Goal: Book appointment/travel/reservation: Book appointment/travel/reservation

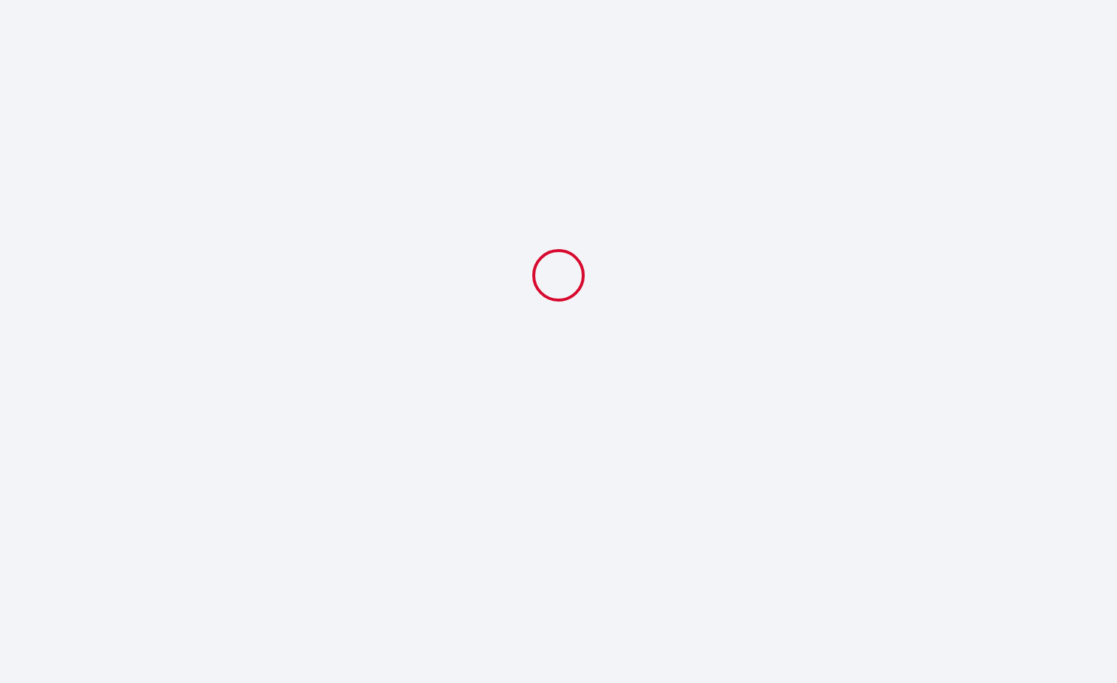
select select
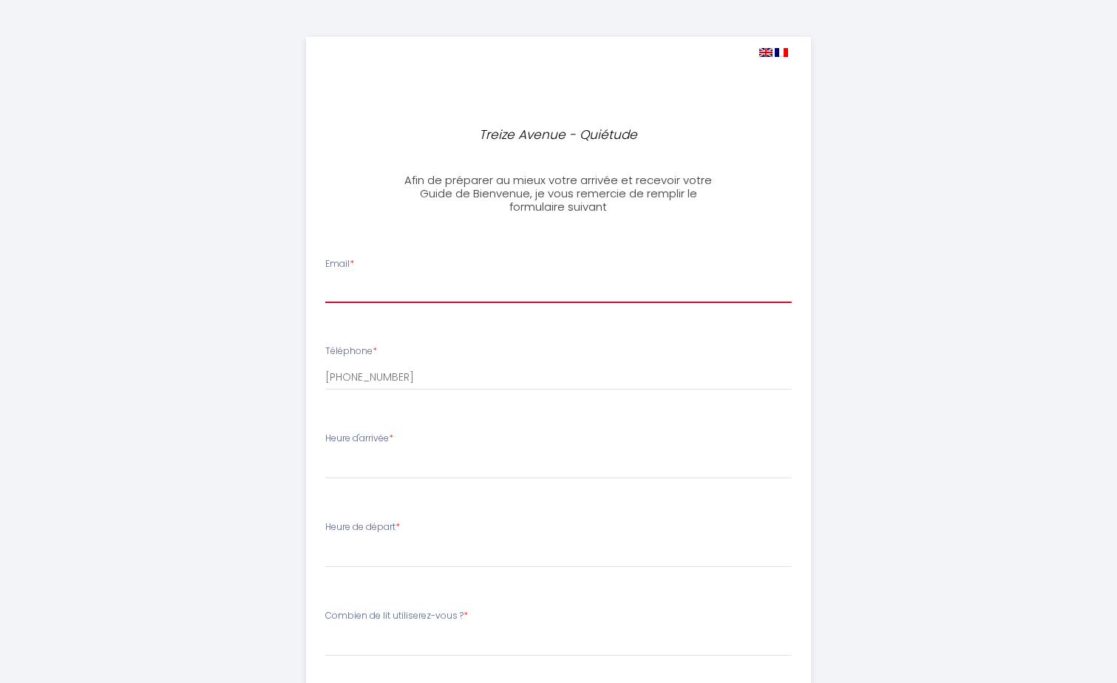
click at [415, 295] on input "Email *" at bounding box center [558, 289] width 466 height 27
click at [766, 49] on img at bounding box center [765, 52] width 13 height 9
select select
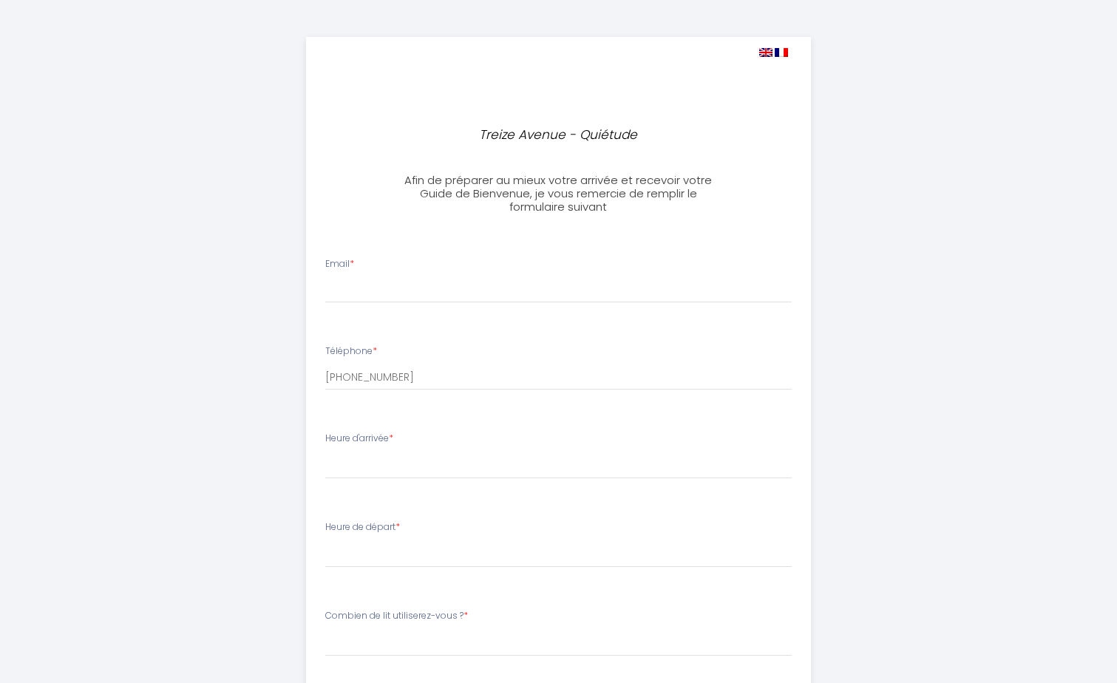
click at [765, 52] on img at bounding box center [765, 52] width 13 height 9
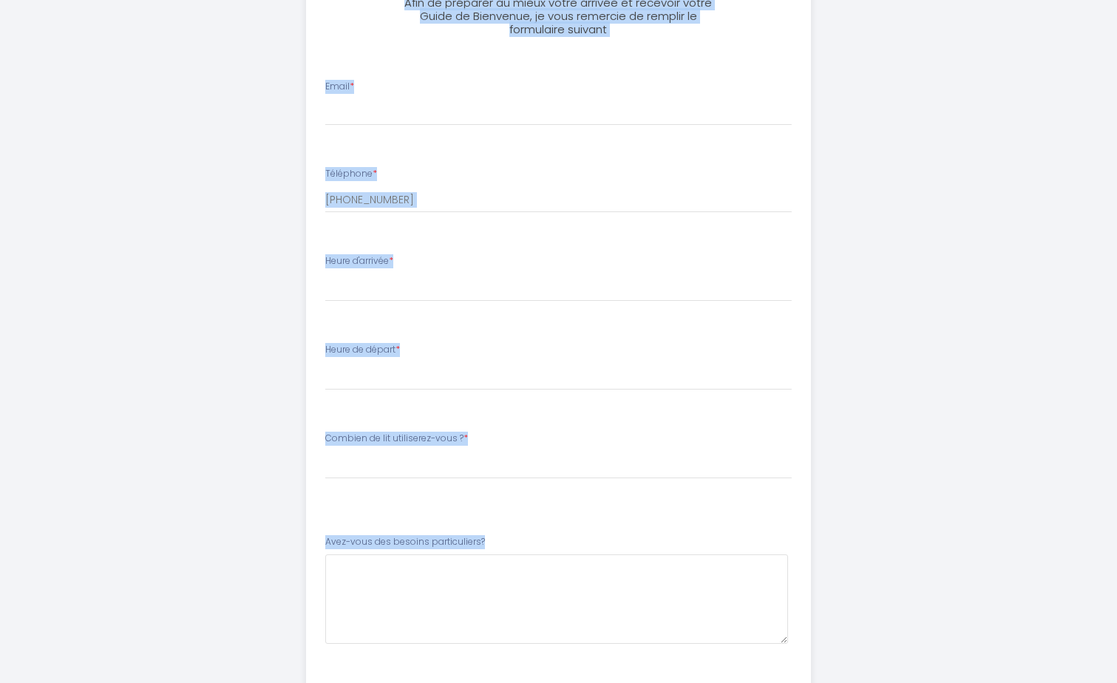
scroll to position [264, 0]
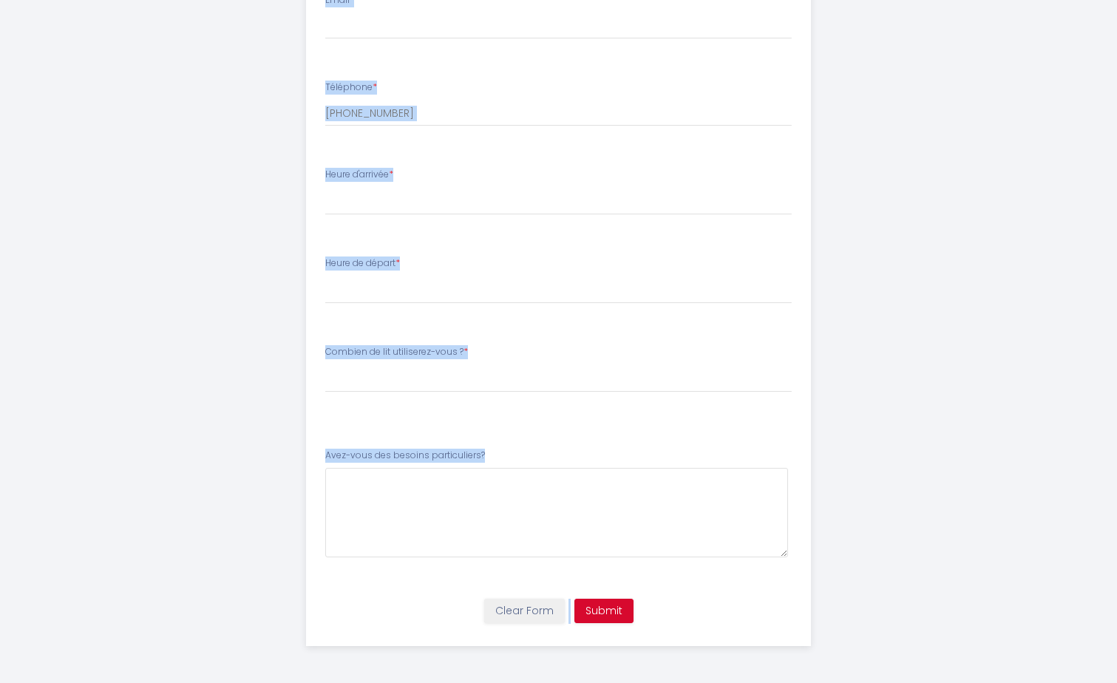
drag, startPoint x: 505, startPoint y: 147, endPoint x: 579, endPoint y: 710, distance: 567.9
click at [579, 419] on html "[GEOGRAPHIC_DATA] - Quiétude Afin de préparer au mieux votre arrivée et recevoi…" at bounding box center [558, 77] width 1117 height 683
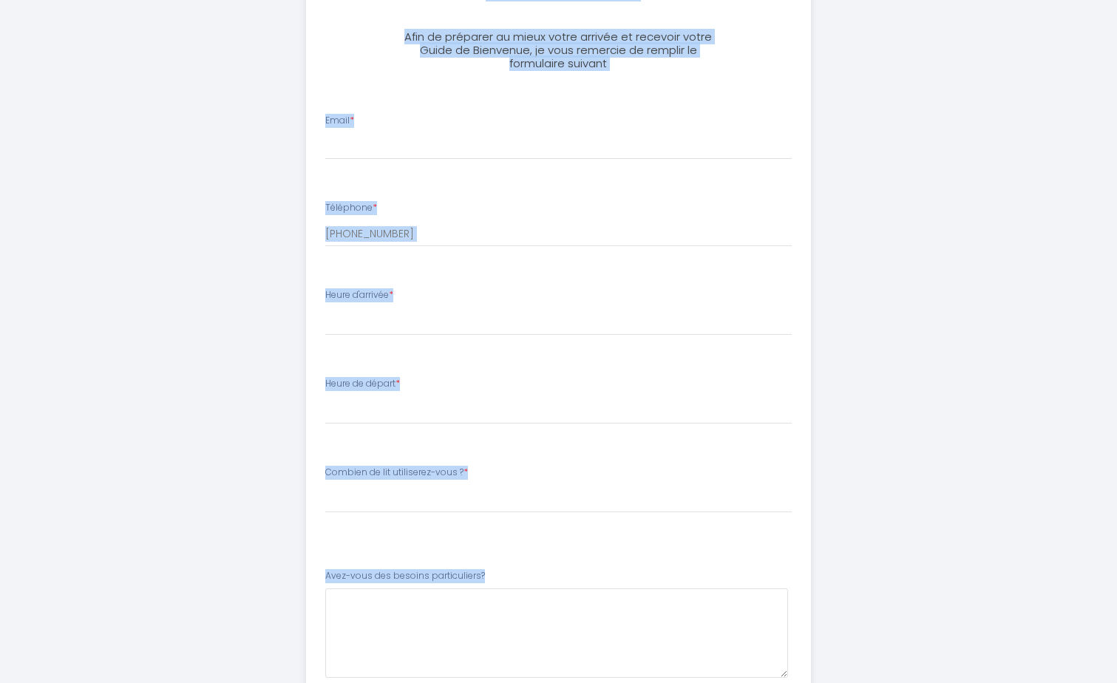
scroll to position [0, 0]
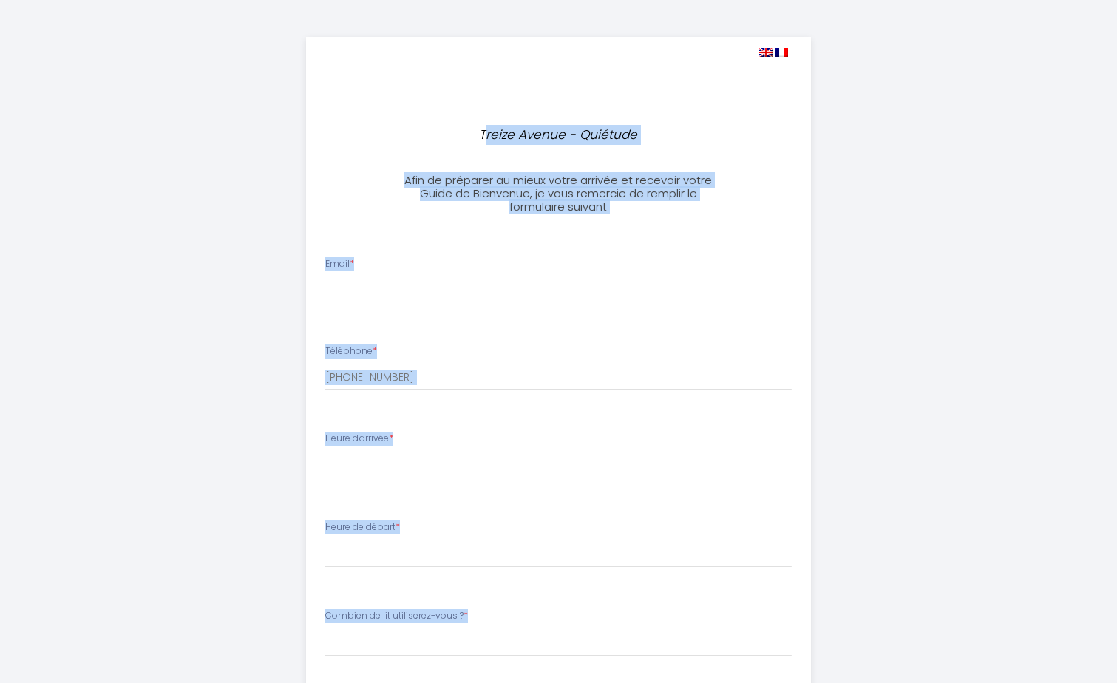
click at [763, 50] on img at bounding box center [765, 52] width 13 height 9
click at [781, 54] on img at bounding box center [781, 52] width 13 height 9
select select
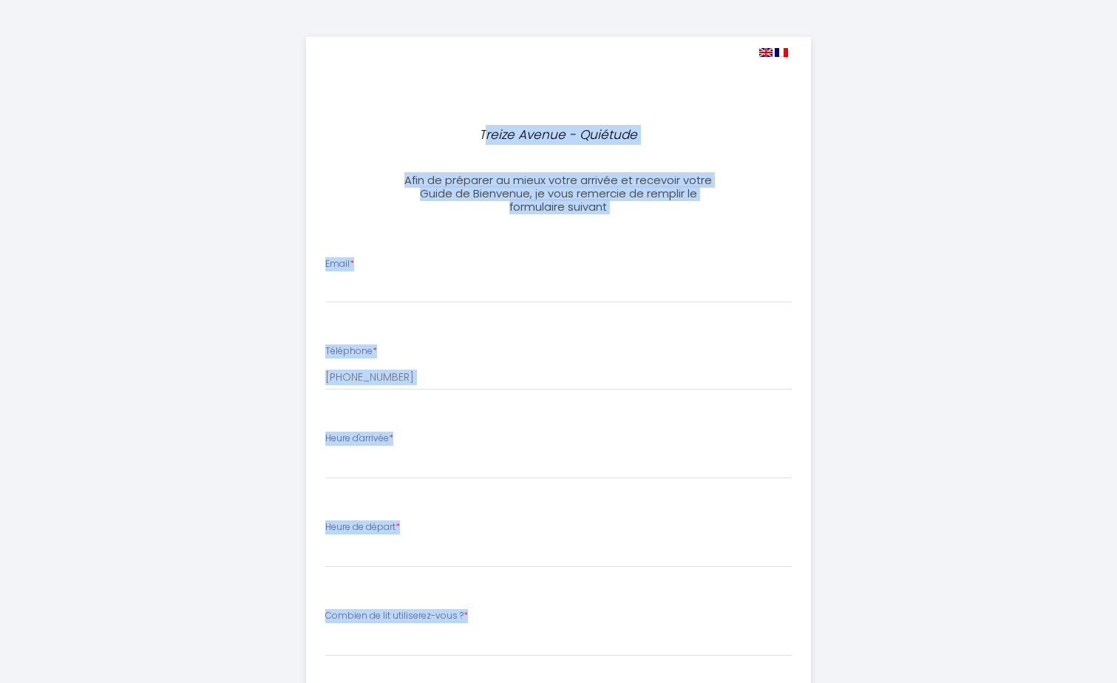
click at [791, 147] on div "[GEOGRAPHIC_DATA] - Quiétude Afin de préparer au mieux votre arrivée et recevoi…" at bounding box center [558, 473] width 505 height 873
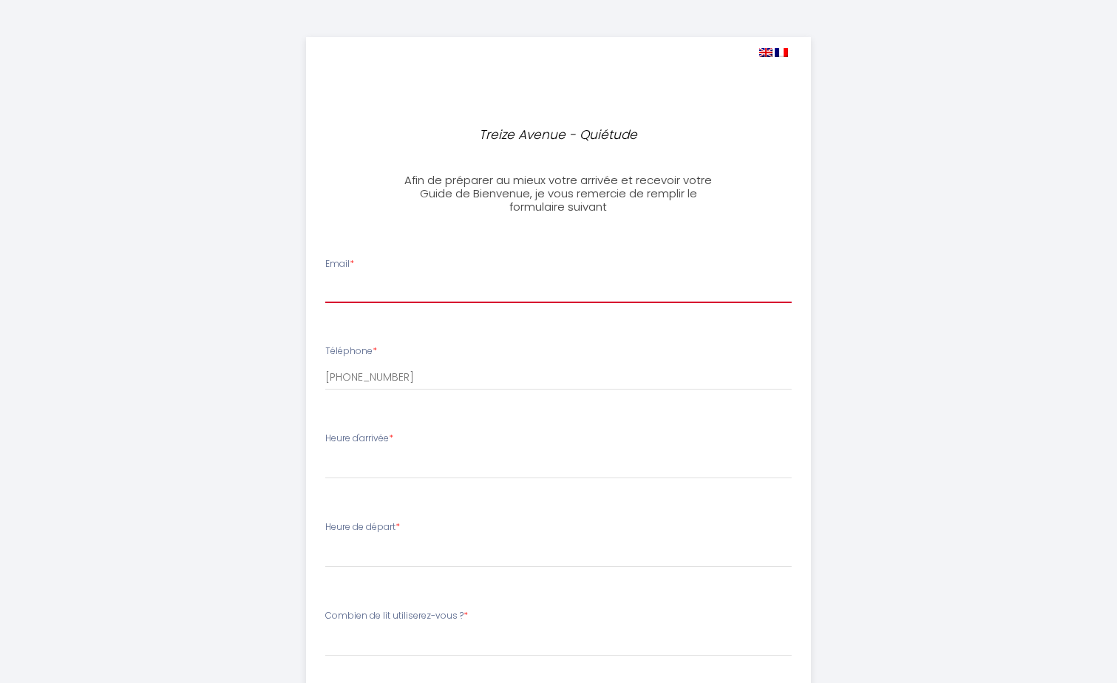
click at [353, 283] on input "Email *" at bounding box center [558, 289] width 466 height 27
type input "[EMAIL_ADDRESS][PERSON_NAME][DOMAIN_NAME]"
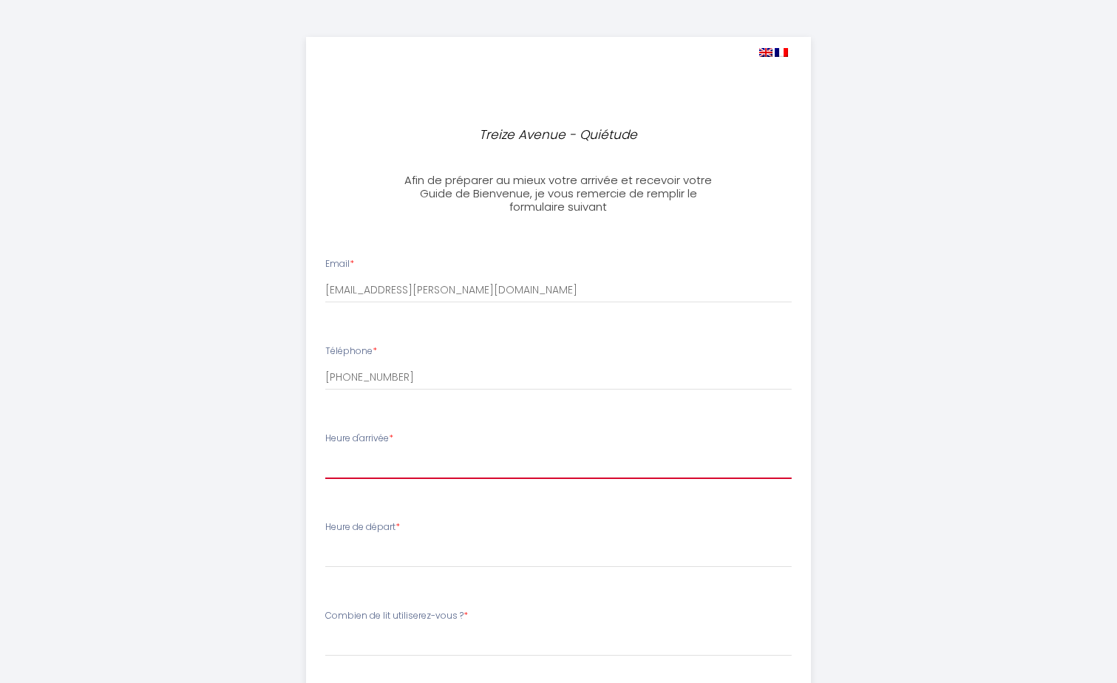
click at [375, 462] on select "16:00 16:30 17:00 17:30 18:00 18:30 19:00 19:30 20:00 20:30 21:00 21:30 22:00 2…" at bounding box center [558, 465] width 466 height 28
click at [325, 451] on select "16:00 16:30 17:00 17:30 18:00 18:30 19:00 19:30 20:00 20:30 21:00 21:30 22:00 2…" at bounding box center [558, 465] width 466 height 28
click at [387, 460] on select "16:00 16:30 17:00 17:30 18:00 18:30 19:00 19:30 20:00 20:30 21:00 21:30 22:00 2…" at bounding box center [558, 465] width 466 height 28
select select "16:30"
click at [325, 451] on select "16:00 16:30 17:00 17:30 18:00 18:30 19:00 19:30 20:00 20:30 21:00 21:30 22:00 2…" at bounding box center [558, 465] width 466 height 28
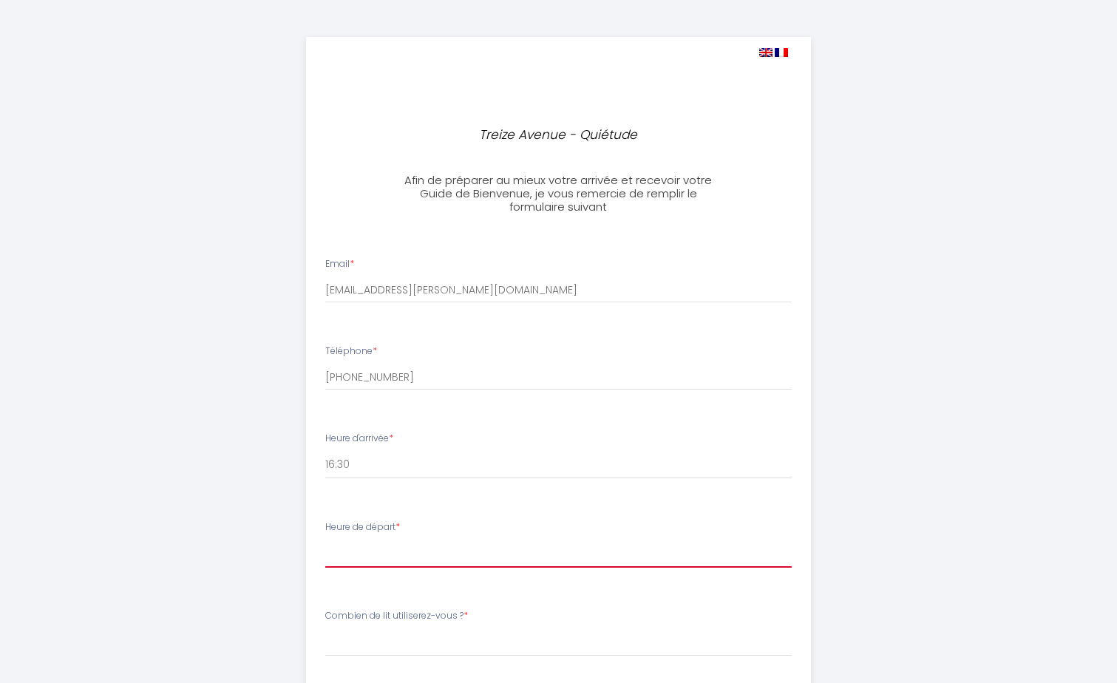
click at [385, 557] on select "00:00 00:30 01:00 01:30 02:00 02:30 03:00 03:30 04:00 04:30 05:00 05:30 06:00 0…" at bounding box center [558, 553] width 466 height 28
select select "10:00"
click at [325, 539] on select "00:00 00:30 01:00 01:30 02:00 02:30 03:00 03:30 04:00 04:30 05:00 05:30 06:00 0…" at bounding box center [558, 553] width 466 height 28
click at [331, 438] on label "Heure d'arrivée *" at bounding box center [359, 439] width 68 height 14
click at [327, 435] on label "Heure d'arrivée *" at bounding box center [359, 439] width 68 height 14
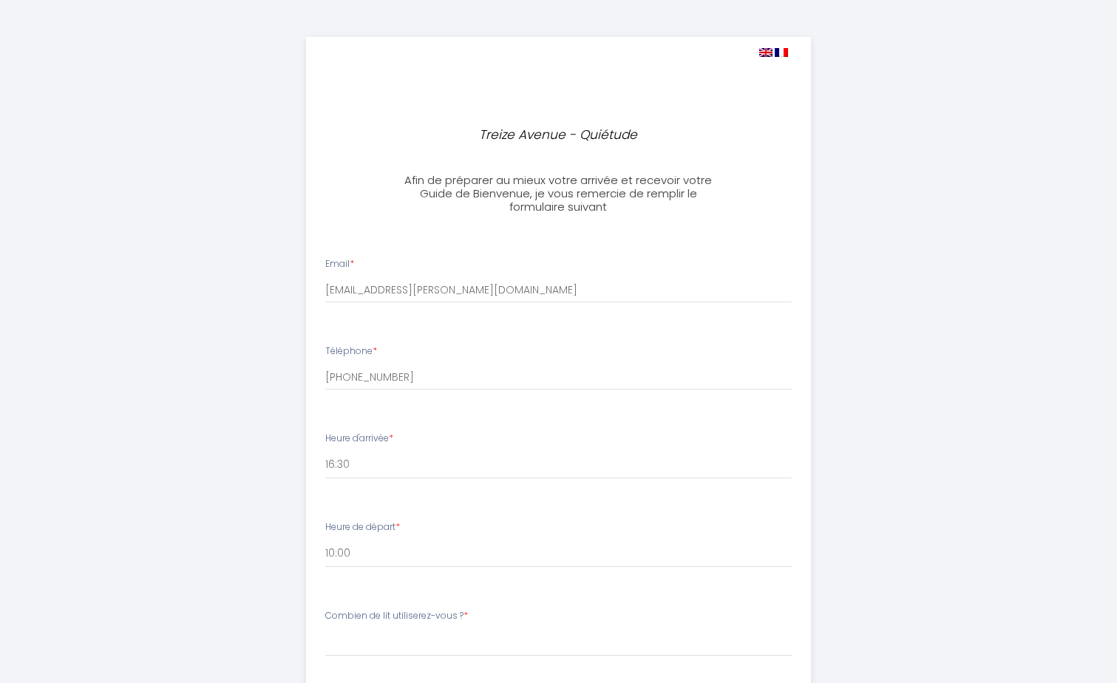
drag, startPoint x: 327, startPoint y: 435, endPoint x: 392, endPoint y: 443, distance: 64.7
click at [392, 443] on label "Heure d'arrivée *" at bounding box center [359, 439] width 68 height 14
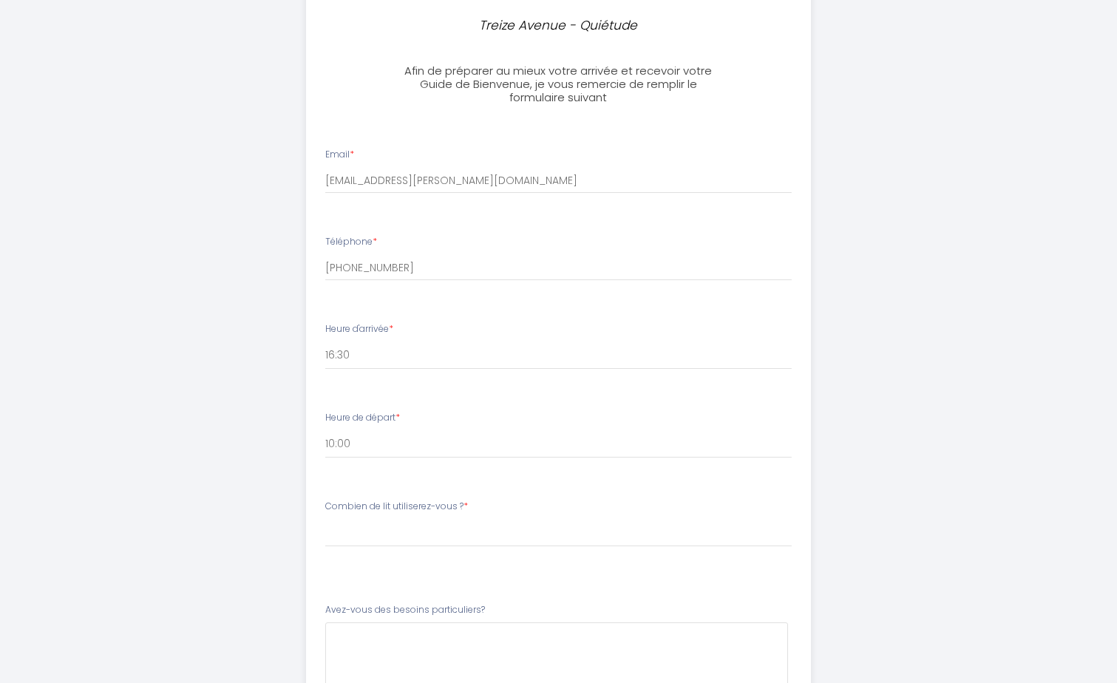
scroll to position [148, 0]
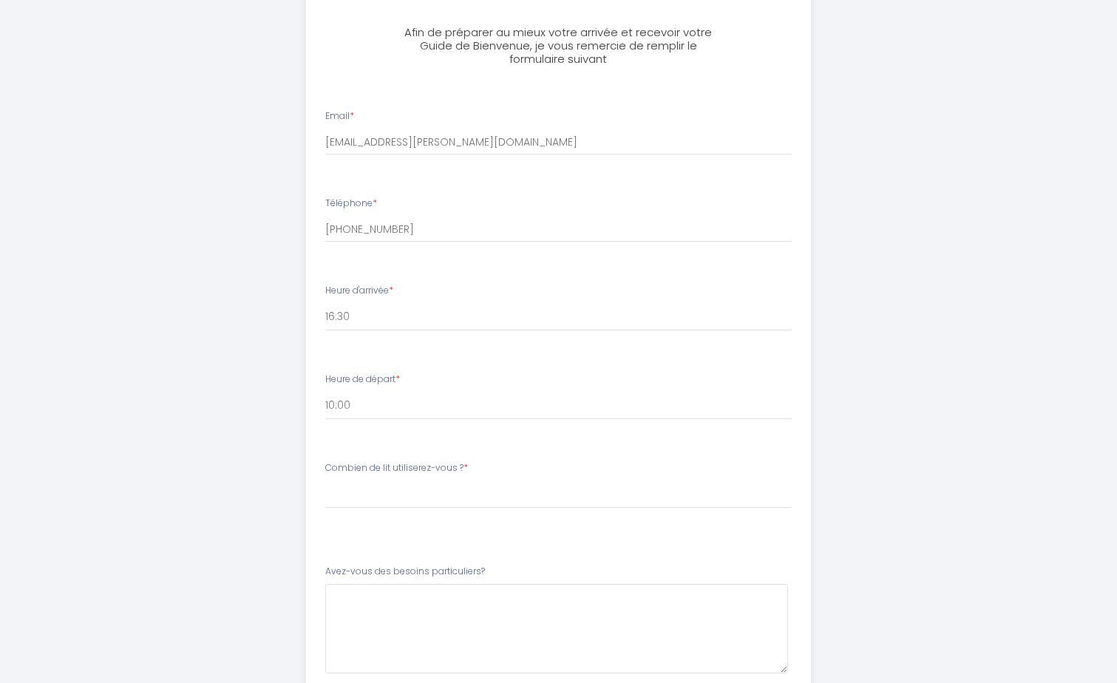
click at [327, 469] on label "Combien de lit utiliserez-vous ? *" at bounding box center [396, 468] width 143 height 14
drag, startPoint x: 327, startPoint y: 467, endPoint x: 460, endPoint y: 469, distance: 133.8
click at [460, 469] on label "Combien de lit utiliserez-vous ? *" at bounding box center [396, 468] width 143 height 14
click at [389, 492] on select "[PERSON_NAME] de lit utiliserez-vous ? 1 lit double 1 lit double + 1 canapé-lit" at bounding box center [558, 494] width 466 height 28
select select "1 lit double"
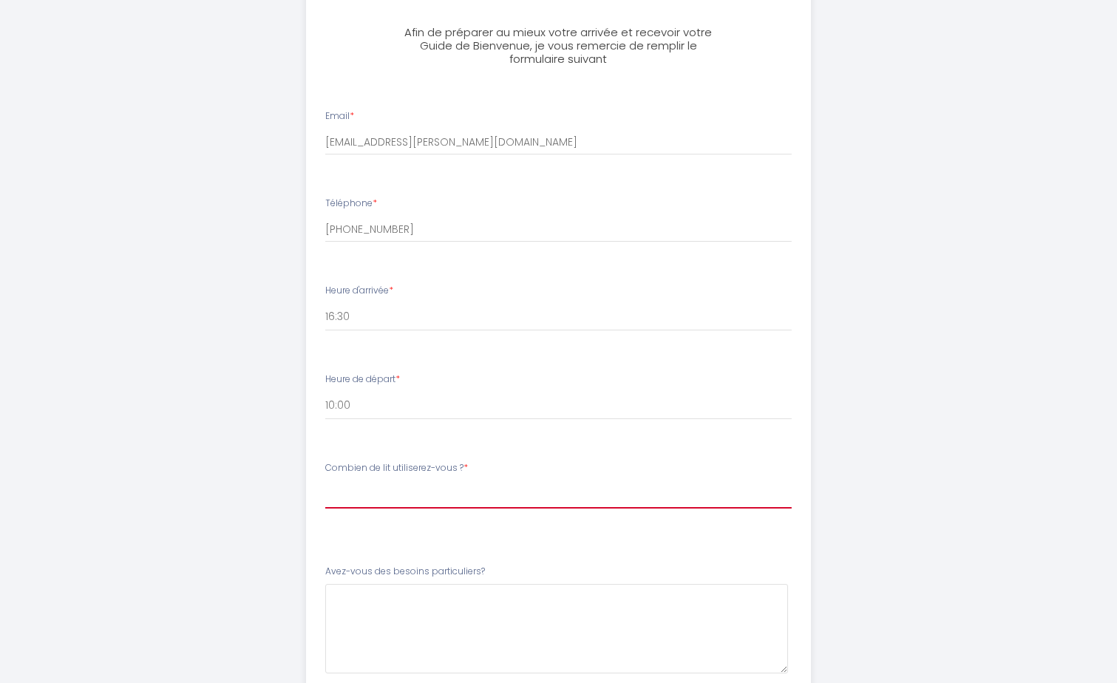
click at [325, 480] on select "[PERSON_NAME] de lit utiliserez-vous ? 1 lit double 1 lit double + 1 canapé-lit" at bounding box center [558, 494] width 466 height 28
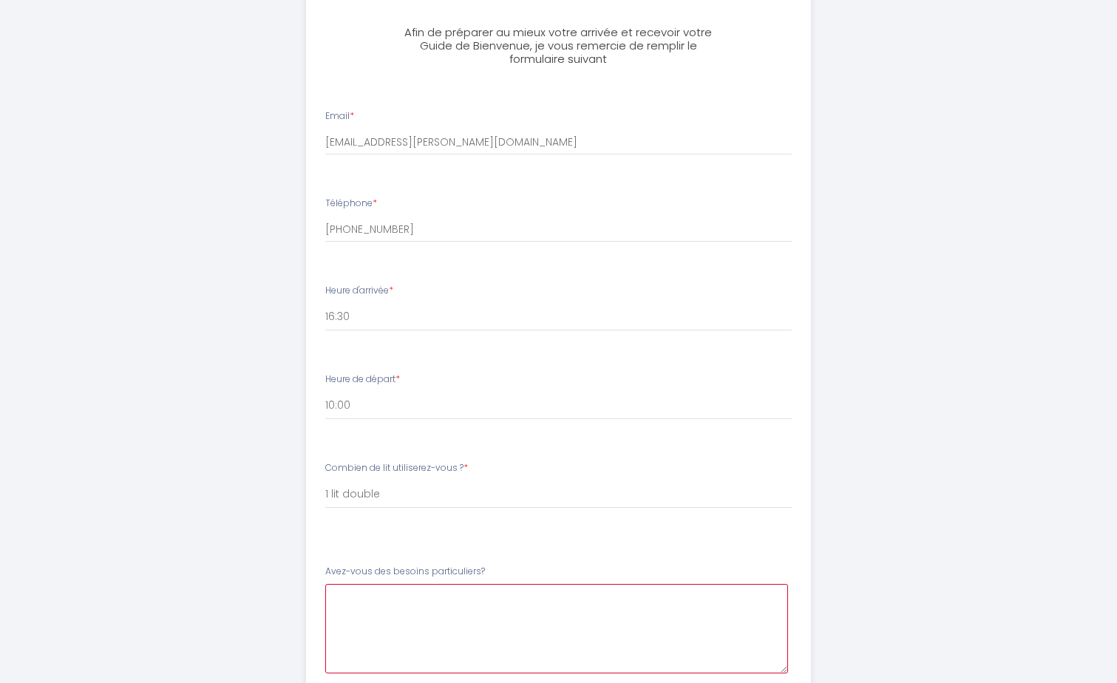
click at [445, 617] on particuliers\?5 at bounding box center [556, 628] width 463 height 89
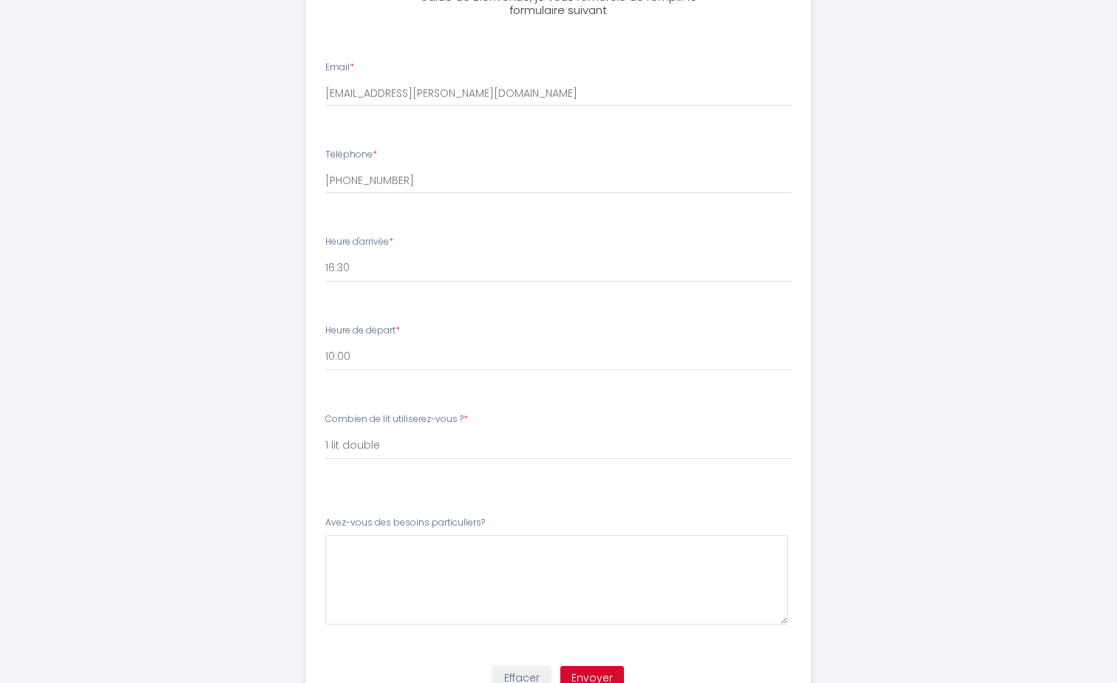
scroll to position [222, 0]
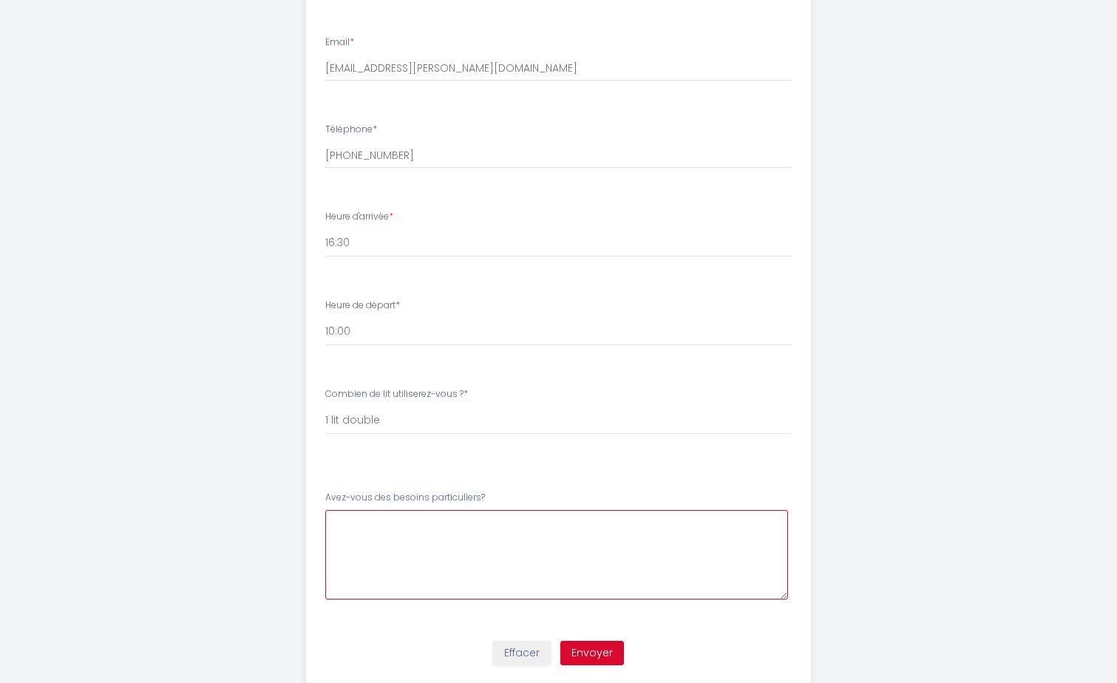
click at [402, 528] on particuliers\?5 at bounding box center [556, 554] width 463 height 89
click at [389, 545] on particuliers\?5 at bounding box center [556, 554] width 463 height 89
paste particuliers\?5 "Je souhaite une chambre non-fumeur, s’il vous plaît."
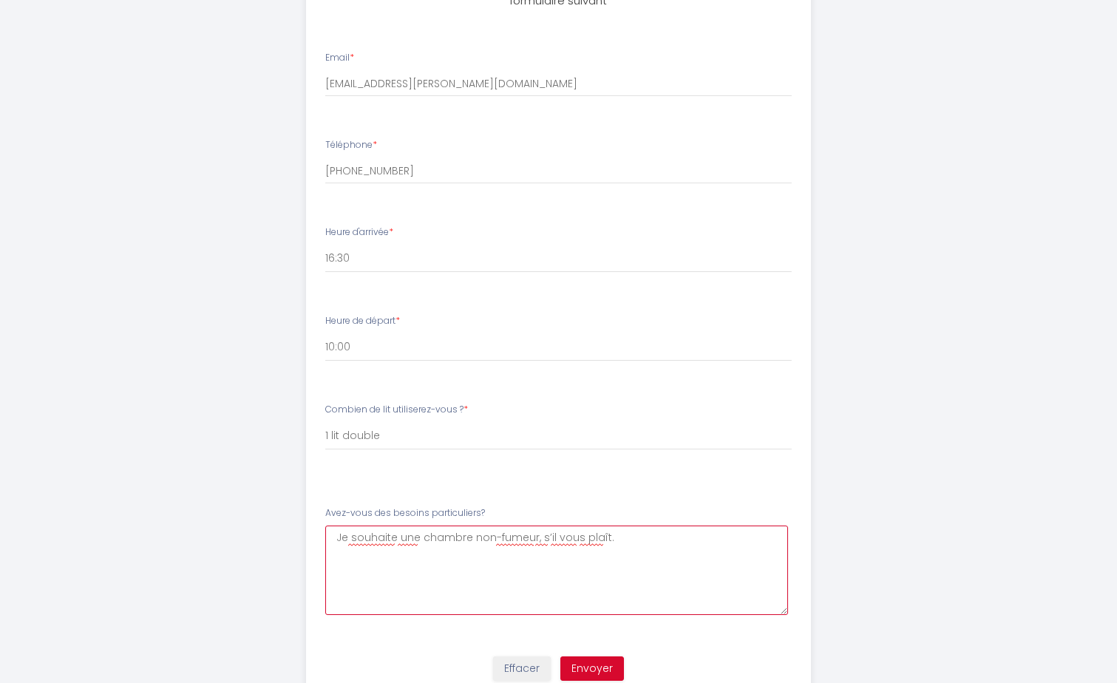
scroll to position [264, 0]
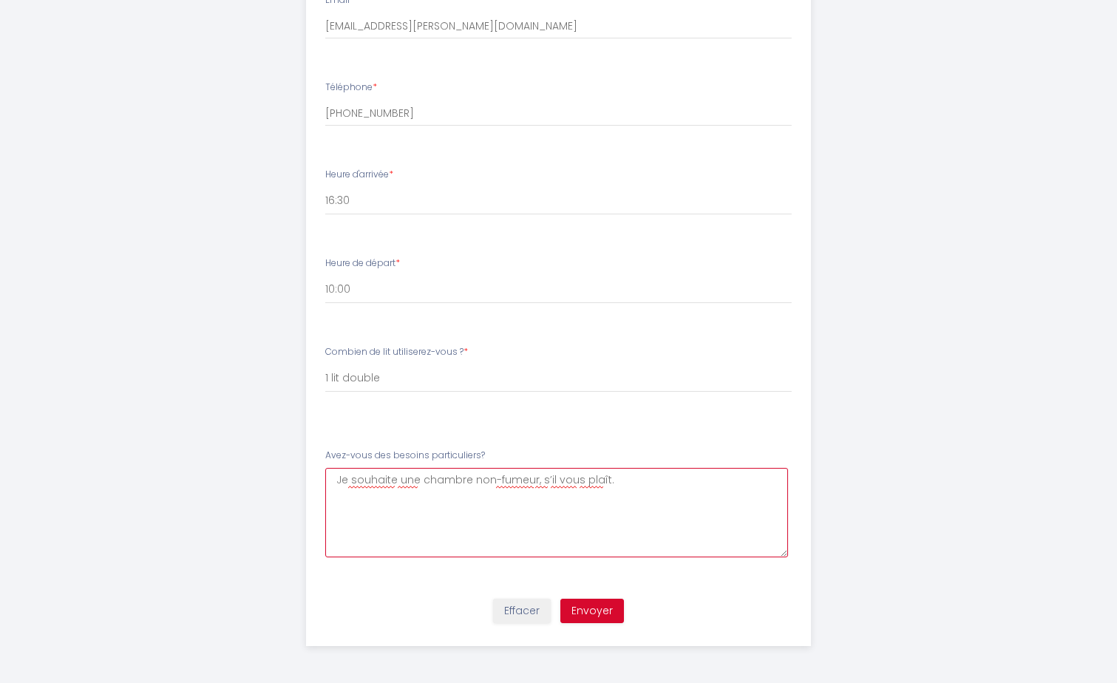
type particuliers\?5 "Je souhaite une chambre non-fumeur, s’il vous plaît."
click at [595, 612] on button "Envoyer" at bounding box center [592, 611] width 64 height 25
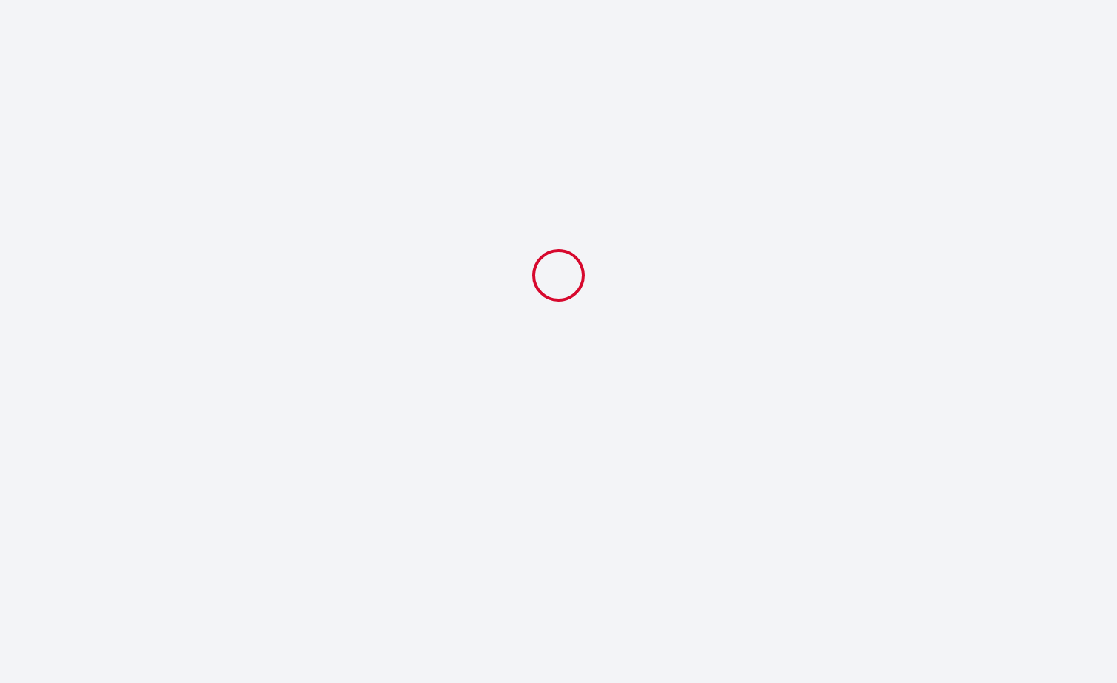
scroll to position [0, 0]
select select "16:30"
select select "10:00"
select select "1 lit double"
